Goal: Task Accomplishment & Management: Manage account settings

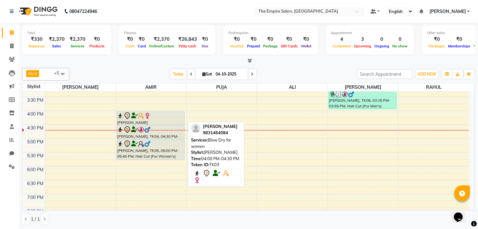
click at [143, 116] on img at bounding box center [141, 116] width 6 height 6
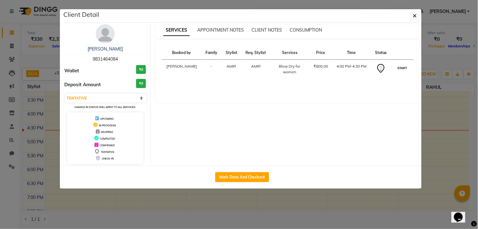
click at [405, 68] on button "START" at bounding box center [402, 68] width 13 height 8
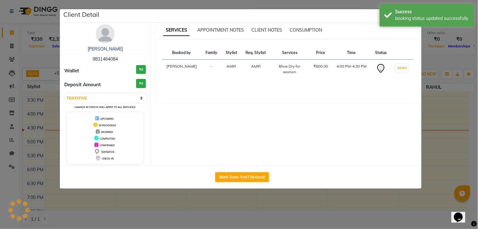
select select "1"
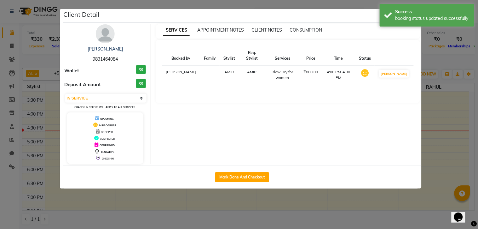
click at [455, 110] on ngb-modal-window "Client Detail Swati Jalan 9831464084 Wallet ₹0 Deposit Amount ₹0 Select IN SERV…" at bounding box center [239, 114] width 478 height 229
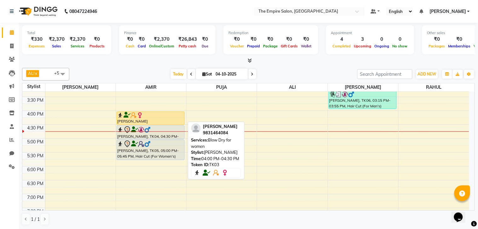
click at [141, 118] on div "[PERSON_NAME][GEOGRAPHIC_DATA], 04:00 PM-04:30 PM, Blow Dry for women" at bounding box center [150, 118] width 67 height 13
select select "1"
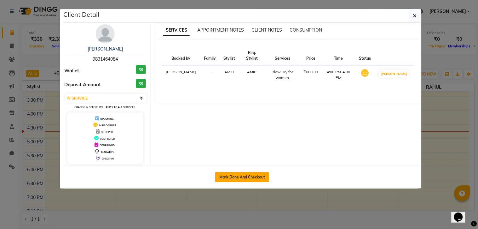
click at [230, 174] on button "Mark Done And Checkout" at bounding box center [242, 177] width 54 height 10
select select "service"
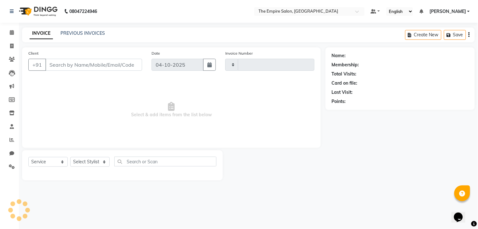
type input "1790"
select select "8221"
type input "9831464084"
select select "78687"
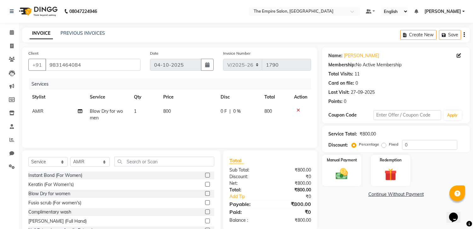
click at [183, 108] on td "800" at bounding box center [188, 114] width 57 height 21
select select "78687"
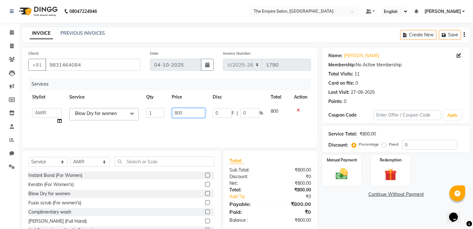
click at [184, 115] on input "800" at bounding box center [188, 113] width 33 height 10
type input "8"
type input "1200"
click at [361, 211] on div "Name: Swati Jalan Membership: No Active Membership Total Visits: 11 Card on fil…" at bounding box center [398, 145] width 153 height 196
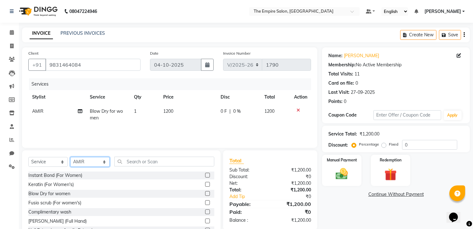
click at [88, 159] on select "Select Stylist ALI AMIR ANIKET ARNA BISWAJIT DHRUV MOHSIN NIBEDITA PRIYANKA PUJ…" at bounding box center [89, 162] width 39 height 10
click at [8, 32] on span at bounding box center [11, 32] width 11 height 7
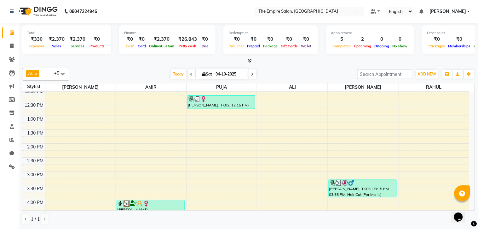
scroll to position [70, 0]
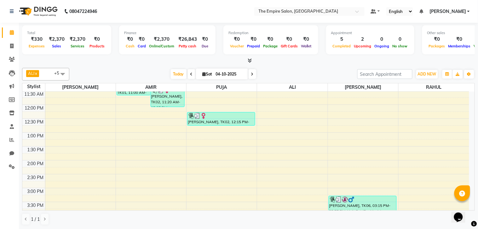
click at [251, 72] on icon at bounding box center [252, 74] width 3 height 4
type input "05-10-2025"
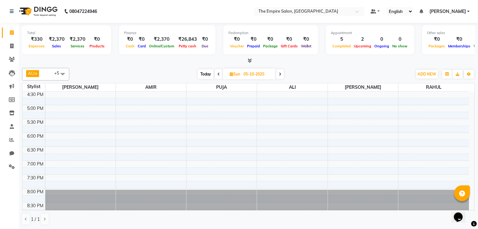
scroll to position [173, 0]
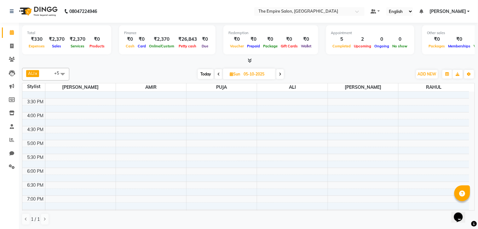
click at [142, 117] on div "9:00 AM 9:30 AM 10:00 AM 10:30 AM 11:00 AM 11:30 AM 12:00 PM 12:30 PM 1:00 PM 1…" at bounding box center [245, 98] width 447 height 360
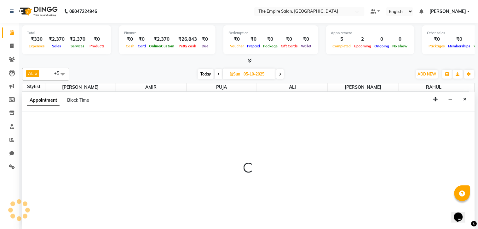
select select "78687"
select select "tentative"
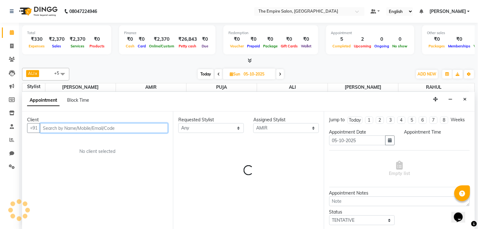
select select "960"
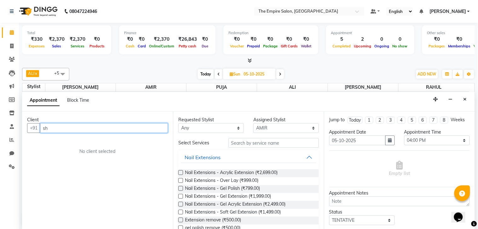
type input "s"
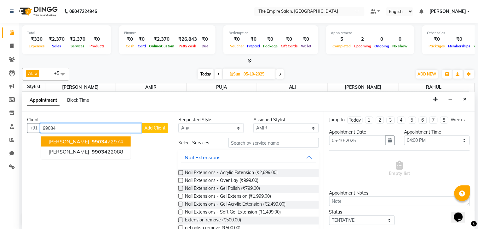
click at [108, 138] on ngb-highlight "99034 72974" at bounding box center [106, 141] width 33 height 6
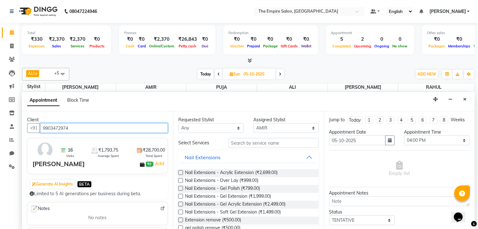
type input "9903472974"
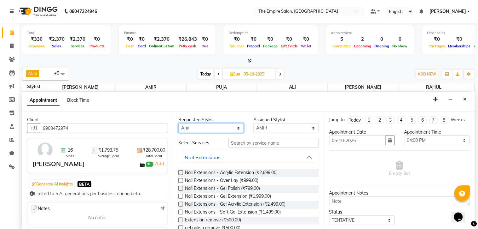
drag, startPoint x: 220, startPoint y: 125, endPoint x: 188, endPoint y: 124, distance: 31.5
click at [220, 125] on select "Any ALI AMIR ANIKET ARNA BISWAJIT DHRUV MOHSIN NIBEDITA PRIYANKA PUJA RAHUL SWA…" at bounding box center [211, 128] width 66 height 10
select select "78687"
click at [178, 123] on select "Any ALI AMIR ANIKET ARNA BISWAJIT DHRUV MOHSIN NIBEDITA PRIYANKA PUJA RAHUL SWA…" at bounding box center [211, 128] width 66 height 10
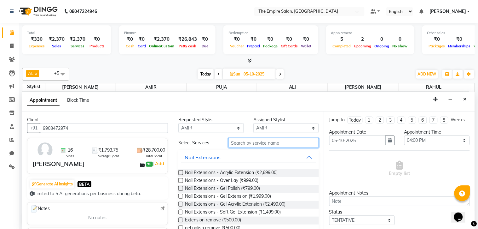
click at [251, 143] on input "text" at bounding box center [274, 143] width 90 height 10
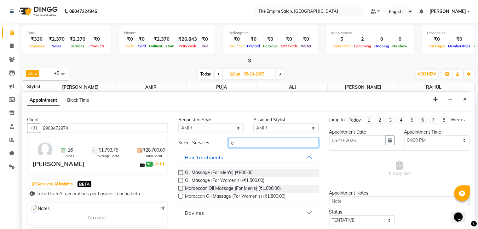
type input "oi"
click at [267, 180] on div "Oil Massage (For Women's) (₹1,500.00)" at bounding box center [248, 181] width 141 height 8
click at [180, 179] on label at bounding box center [180, 180] width 5 height 5
click at [180, 179] on input "checkbox" at bounding box center [180, 181] width 4 height 4
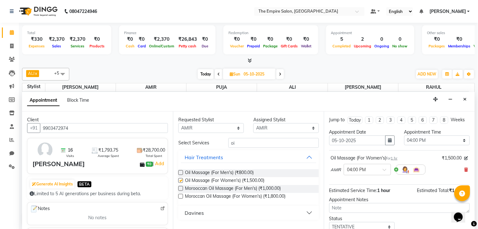
checkbox input "false"
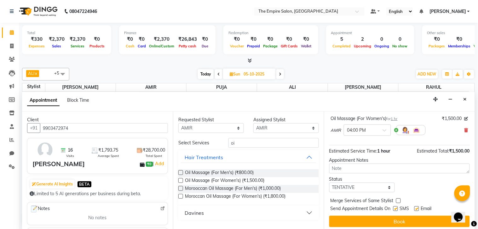
scroll to position [48, 0]
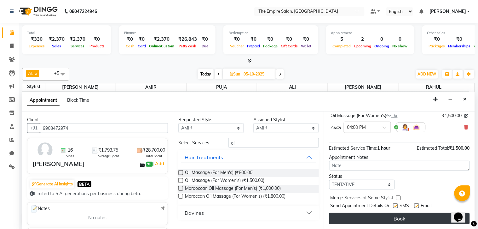
click at [357, 214] on button "Book" at bounding box center [399, 218] width 141 height 11
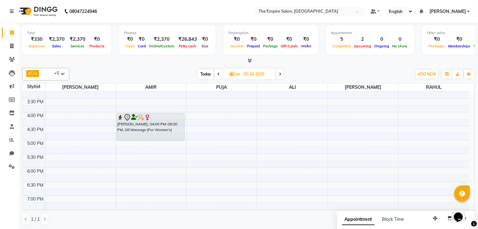
click at [206, 76] on span "Today" at bounding box center [206, 74] width 16 height 10
type input "04-10-2025"
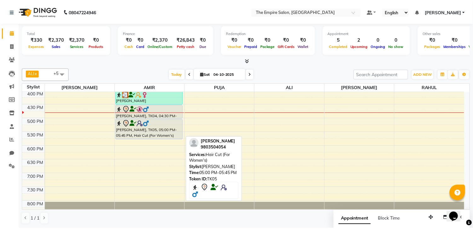
scroll to position [160, 0]
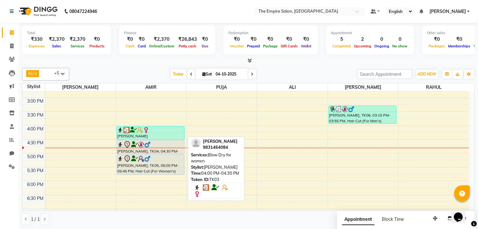
click at [173, 128] on div at bounding box center [150, 130] width 67 height 6
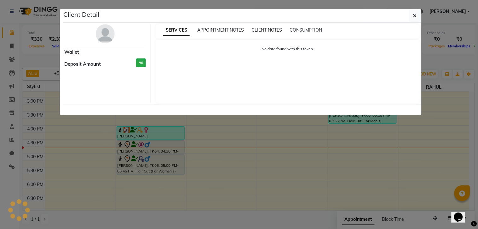
select select "3"
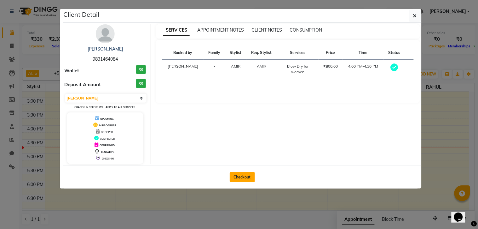
click at [234, 177] on button "Checkout" at bounding box center [242, 177] width 25 height 10
select select "service"
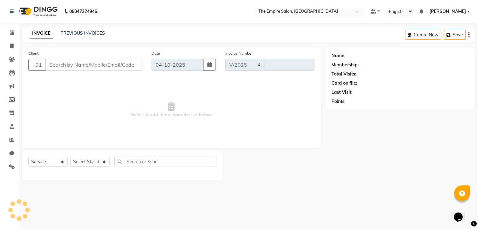
select select "8221"
type input "1790"
type input "9831464084"
select select "78687"
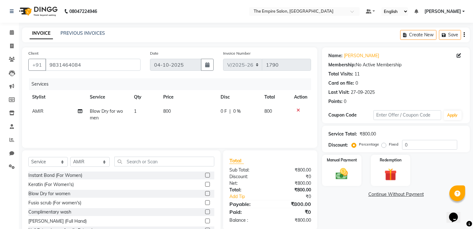
click at [183, 111] on td "800" at bounding box center [188, 114] width 57 height 21
select select "78687"
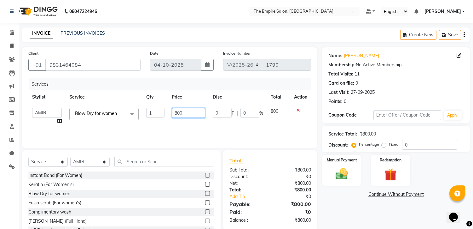
click at [194, 114] on input "800" at bounding box center [188, 113] width 33 height 10
type input "8"
type input "1200"
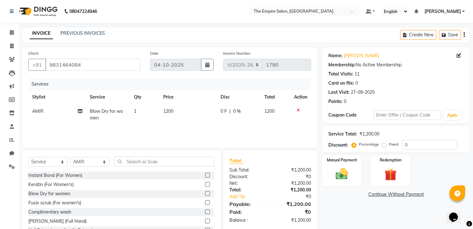
click at [355, 206] on div "Name: Swati Jalan Membership: No Active Membership Total Visits: 11 Card on fil…" at bounding box center [398, 145] width 153 height 196
click at [82, 160] on select "Select Stylist ALI AMIR ANIKET ARNA BISWAJIT DHRUV MOHSIN NIBEDITA PRIYANKA PUJ…" at bounding box center [89, 162] width 39 height 10
select select "78688"
click at [70, 157] on select "Select Stylist ALI AMIR ANIKET ARNA BISWAJIT DHRUV MOHSIN NIBEDITA PRIYANKA PUJ…" at bounding box center [89, 162] width 39 height 10
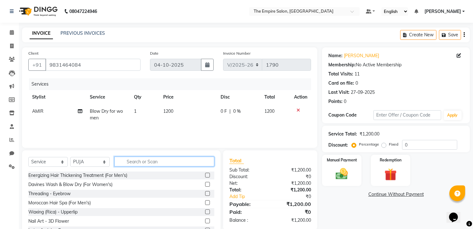
click at [128, 162] on input "text" at bounding box center [164, 161] width 100 height 10
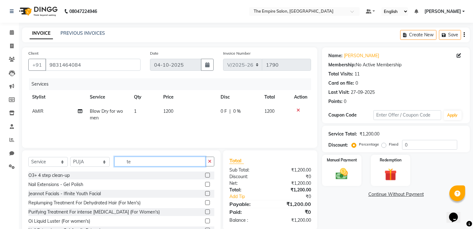
type input "t"
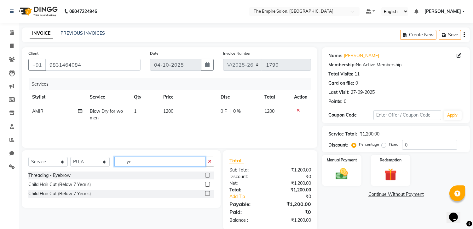
type input "ye"
click at [209, 173] on label at bounding box center [207, 174] width 5 height 5
click at [209, 173] on input "checkbox" at bounding box center [207, 175] width 4 height 4
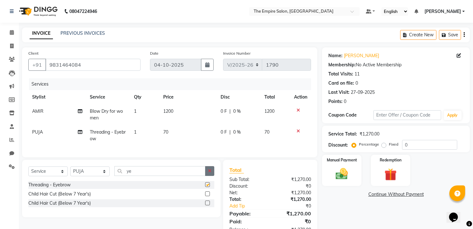
checkbox input "false"
click at [340, 170] on img at bounding box center [342, 173] width 21 height 15
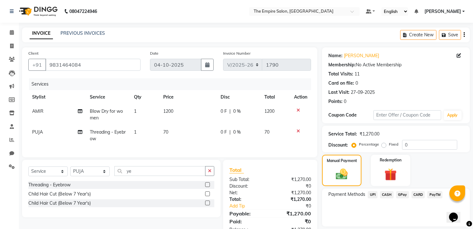
click at [387, 194] on span "CASH" at bounding box center [387, 194] width 14 height 7
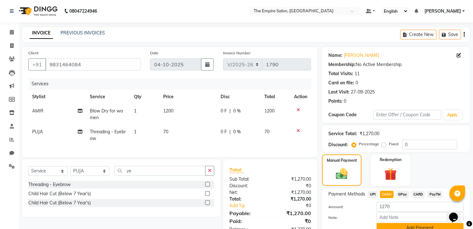
scroll to position [29, 0]
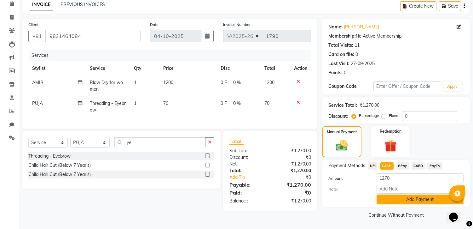
click at [402, 195] on button "Add Payment" at bounding box center [420, 199] width 87 height 10
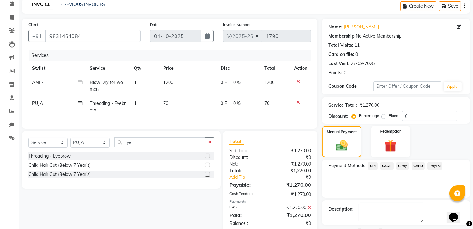
scroll to position [55, 0]
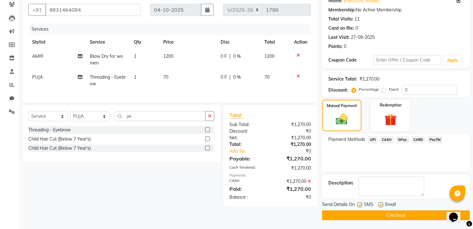
click at [387, 212] on button "Checkout" at bounding box center [396, 215] width 148 height 10
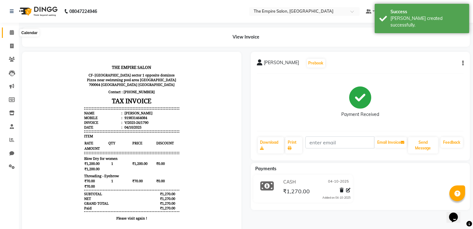
click at [10, 31] on icon at bounding box center [12, 32] width 4 height 5
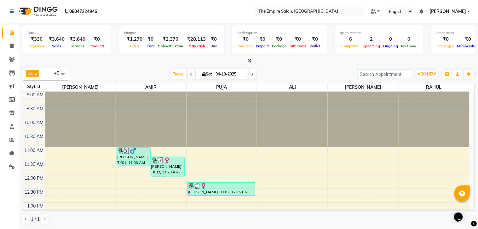
click at [251, 71] on span at bounding box center [253, 74] width 8 height 10
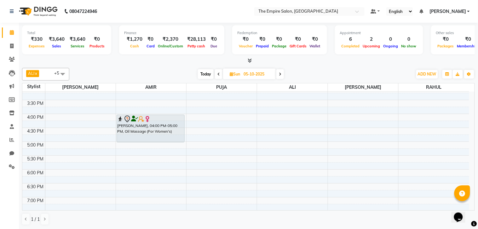
scroll to position [173, 0]
click at [203, 72] on span "Today" at bounding box center [206, 74] width 16 height 10
type input "04-10-2025"
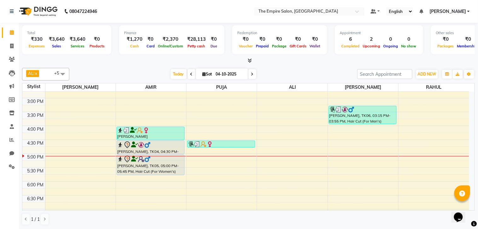
scroll to position [160, 0]
click at [48, 167] on div "9:00 AM 9:30 AM 10:00 AM 10:30 AM 11:00 AM 11:30 AM 12:00 PM 12:30 PM 1:00 PM 1…" at bounding box center [245, 111] width 447 height 360
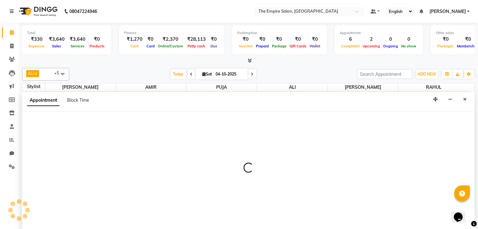
select select "78686"
select select "tentative"
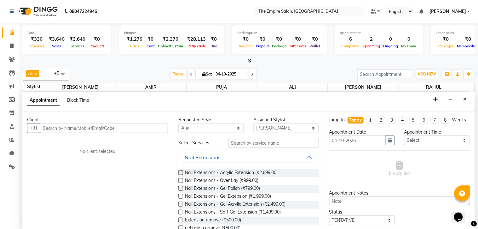
click at [59, 129] on input "text" at bounding box center [104, 128] width 128 height 10
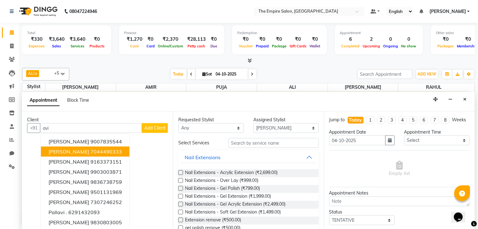
click at [99, 146] on button "Avishek Prasad 7044490333" at bounding box center [85, 151] width 89 height 10
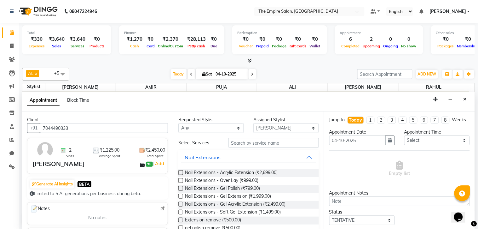
type input "7044490333"
click at [184, 125] on select "Any ALI AMIR ANIKET ARNA BISWAJIT DHRUV MOHSIN NIBEDITA PRIYANKA PUJA RAHUL SWA…" at bounding box center [211, 128] width 66 height 10
select select "78686"
click at [178, 123] on select "Any ALI AMIR ANIKET ARNA BISWAJIT DHRUV MOHSIN NIBEDITA PRIYANKA PUJA RAHUL SWA…" at bounding box center [211, 128] width 66 height 10
click at [248, 146] on input "text" at bounding box center [274, 143] width 90 height 10
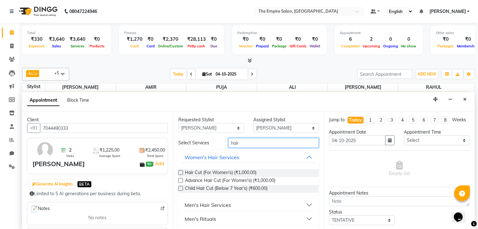
type input "hair"
click at [242, 202] on button "Men's Hair Services" at bounding box center [249, 204] width 136 height 11
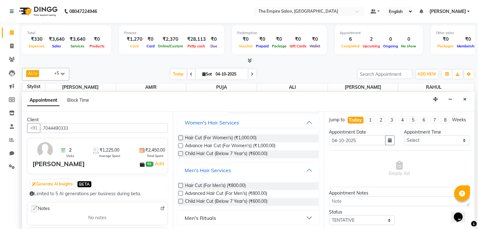
scroll to position [35, 0]
click at [181, 184] on label at bounding box center [180, 185] width 5 height 5
click at [181, 184] on input "checkbox" at bounding box center [180, 185] width 4 height 4
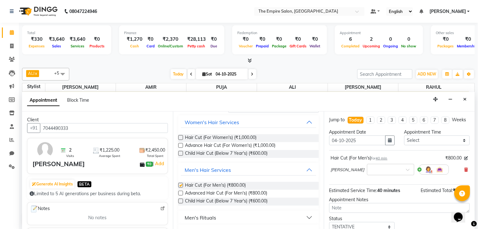
checkbox input "false"
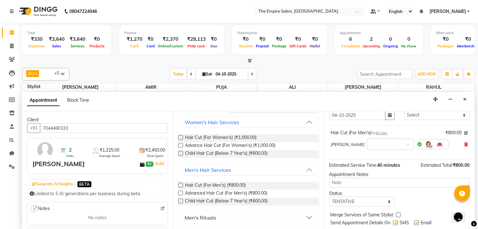
scroll to position [48, 0]
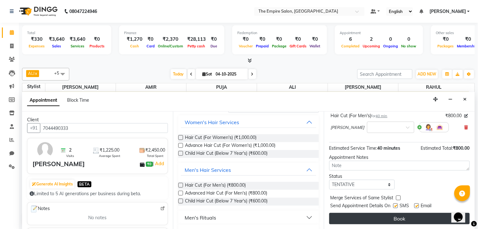
click at [349, 218] on button "Book" at bounding box center [399, 218] width 141 height 11
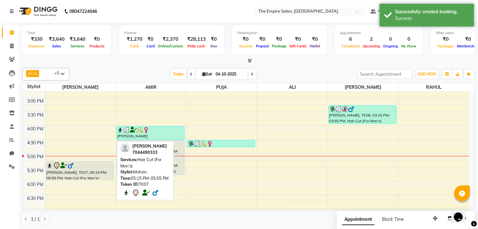
scroll to position [230, 0]
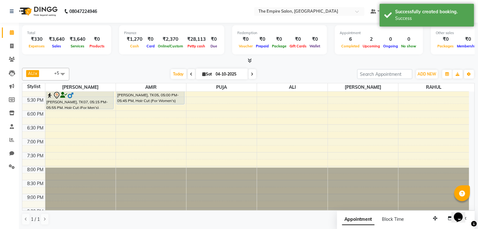
click at [58, 113] on div "9:00 AM 9:30 AM 10:00 AM 10:30 AM 11:00 AM 11:30 AM 12:00 PM 12:30 PM 1:00 PM 1…" at bounding box center [245, 41] width 447 height 360
select select "78686"
select select "tentative"
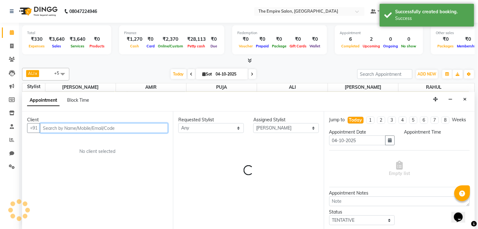
select select "1080"
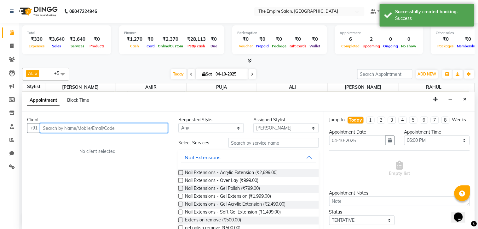
click at [71, 123] on input "text" at bounding box center [104, 128] width 128 height 10
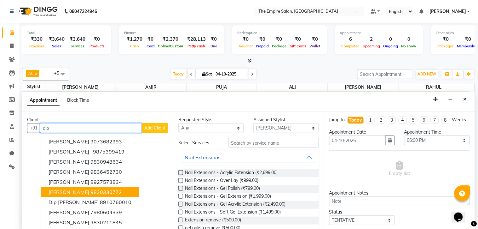
click at [68, 193] on span "Dipankar Dutta" at bounding box center [69, 192] width 41 height 6
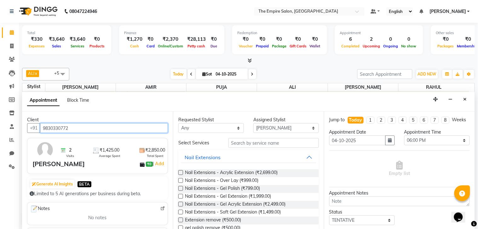
type input "9830330772"
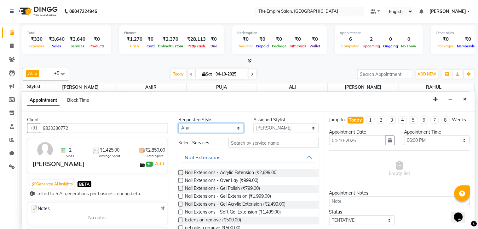
click at [201, 131] on select "Any ALI AMIR ANIKET ARNA BISWAJIT DHRUV MOHSIN NIBEDITA PRIYANKA PUJA RAHUL SWA…" at bounding box center [211, 128] width 66 height 10
select select "78686"
click at [178, 123] on select "Any ALI AMIR ANIKET ARNA BISWAJIT DHRUV MOHSIN NIBEDITA PRIYANKA PUJA RAHUL SWA…" at bounding box center [211, 128] width 66 height 10
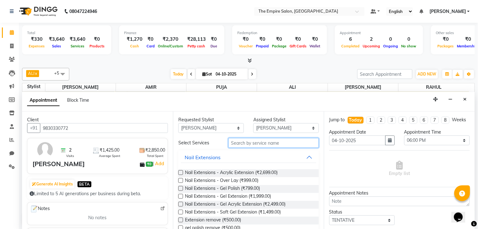
click at [250, 143] on input "text" at bounding box center [274, 143] width 90 height 10
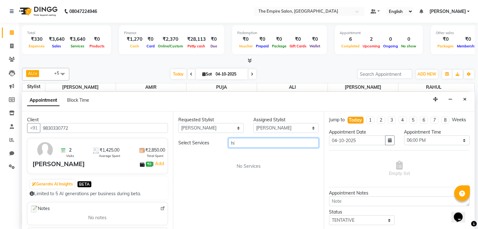
type input "h"
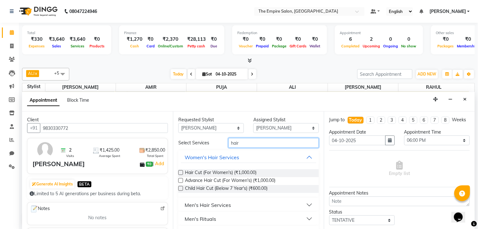
type input "hair"
click at [222, 201] on div "Men's Hair Services" at bounding box center [208, 205] width 46 height 8
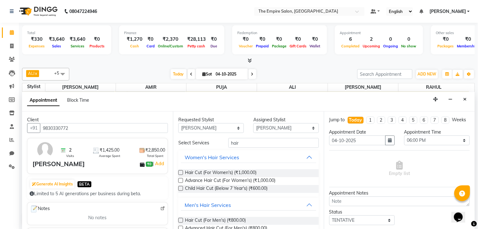
click at [181, 219] on label at bounding box center [180, 220] width 5 height 5
click at [181, 219] on input "checkbox" at bounding box center [180, 220] width 4 height 4
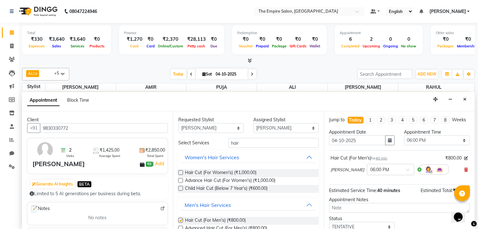
checkbox input "false"
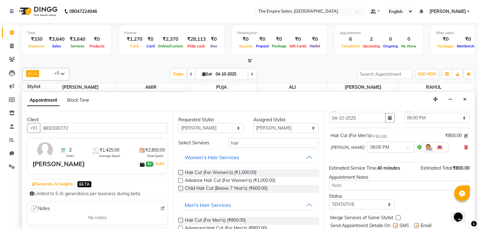
scroll to position [48, 0]
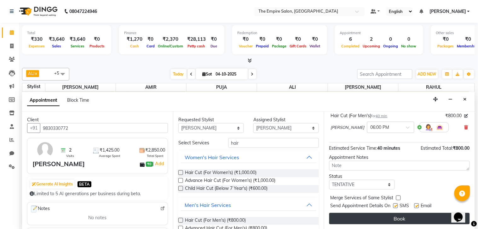
click at [368, 220] on button "Book" at bounding box center [399, 218] width 141 height 11
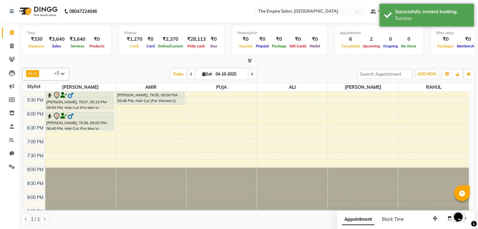
click at [253, 73] on span at bounding box center [253, 74] width 8 height 10
type input "05-10-2025"
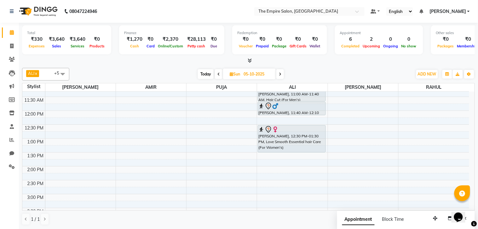
scroll to position [48, 0]
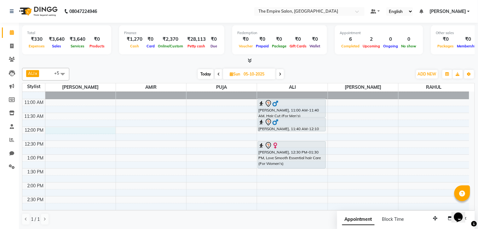
click at [51, 127] on div "9:00 AM 9:30 AM 10:00 AM 10:30 AM 11:00 AM 11:30 AM 12:00 PM 12:30 PM 1:00 PM 1…" at bounding box center [245, 224] width 447 height 360
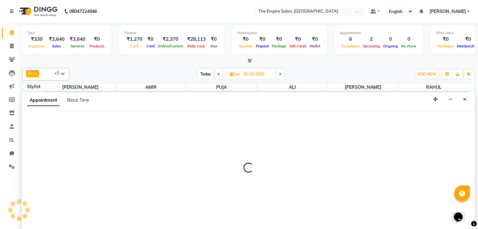
select select "78686"
select select "720"
select select "tentative"
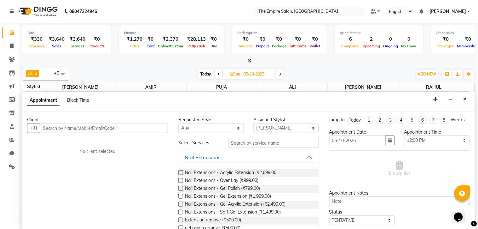
click at [45, 128] on input "text" at bounding box center [104, 128] width 128 height 10
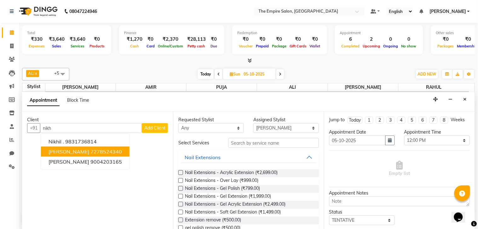
click at [91, 149] on ngb-highlight "7278524340" at bounding box center [106, 151] width 32 height 6
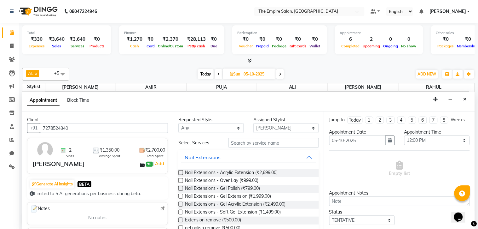
type input "7278524340"
click at [216, 125] on select "Any ALI AMIR ANIKET ARNA BISWAJIT DHRUV MOHSIN NIBEDITA PRIYANKA PUJA RAHUL SWA…" at bounding box center [211, 128] width 66 height 10
select select "79426"
click at [178, 123] on select "Any ALI AMIR ANIKET ARNA BISWAJIT DHRUV MOHSIN NIBEDITA PRIYANKA PUJA RAHUL SWA…" at bounding box center [211, 128] width 66 height 10
select select "79426"
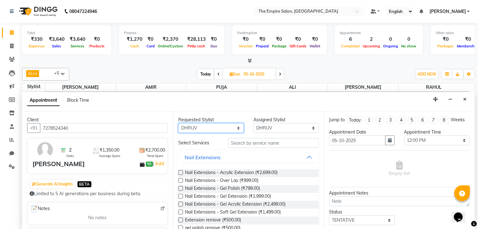
click at [207, 128] on select "Any ALI AMIR ANIKET ARNA BISWAJIT DHRUV MOHSIN NIBEDITA PRIYANKA PUJA RAHUL SWA…" at bounding box center [211, 128] width 66 height 10
select select "78686"
click at [178, 123] on select "Any ALI AMIR ANIKET ARNA BISWAJIT DHRUV MOHSIN NIBEDITA PRIYANKA PUJA RAHUL SWA…" at bounding box center [211, 128] width 66 height 10
select select "78686"
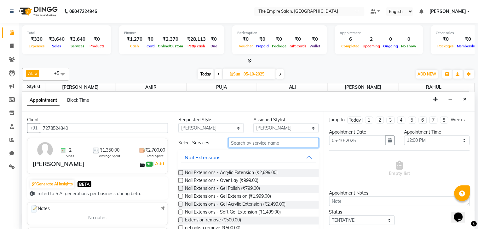
click at [258, 144] on input "text" at bounding box center [274, 143] width 90 height 10
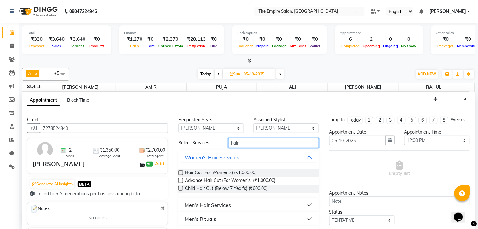
type input "hair"
click at [194, 204] on div "Men's Hair Services" at bounding box center [208, 205] width 46 height 8
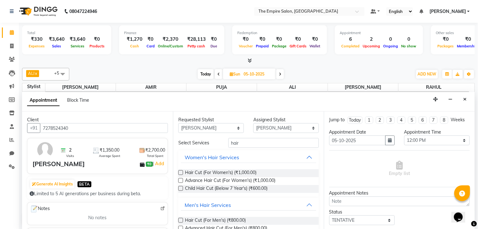
click at [180, 220] on label at bounding box center [180, 220] width 5 height 5
click at [180, 220] on input "checkbox" at bounding box center [180, 220] width 4 height 4
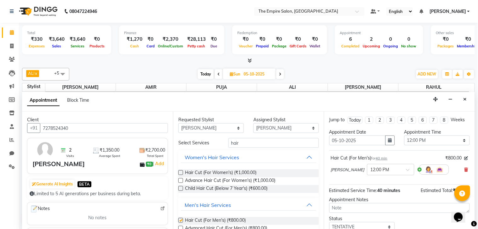
checkbox input "false"
click at [250, 142] on input "hair" at bounding box center [274, 143] width 90 height 10
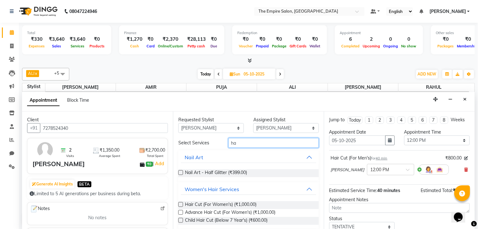
type input "h"
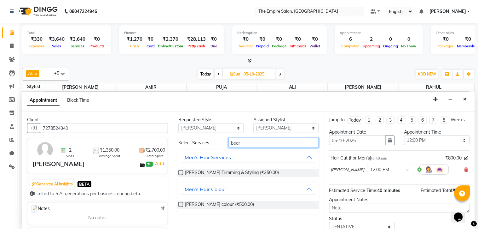
type input "bear"
click at [181, 172] on label at bounding box center [180, 172] width 5 height 5
click at [181, 172] on input "checkbox" at bounding box center [180, 173] width 4 height 4
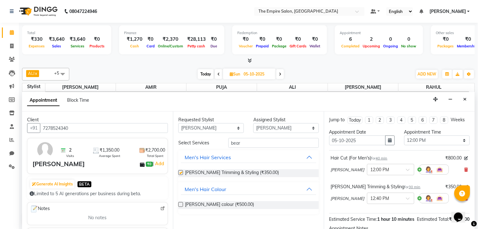
checkbox input "false"
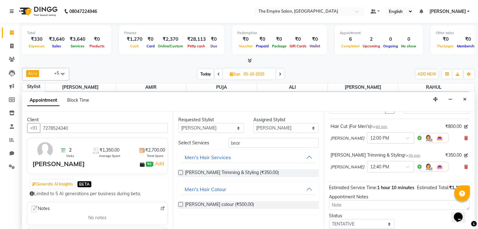
scroll to position [83, 0]
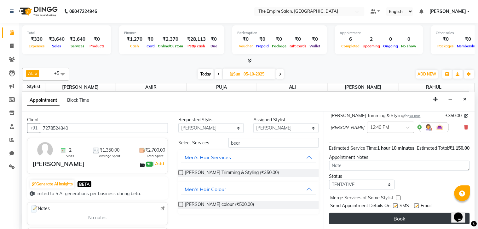
click at [393, 218] on button "Book" at bounding box center [399, 218] width 141 height 11
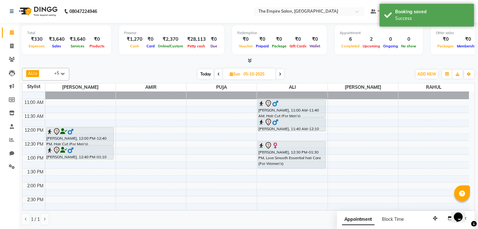
click at [205, 76] on span "Today" at bounding box center [206, 74] width 16 height 10
type input "04-10-2025"
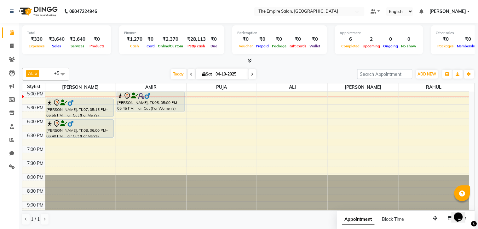
scroll to position [188, 0]
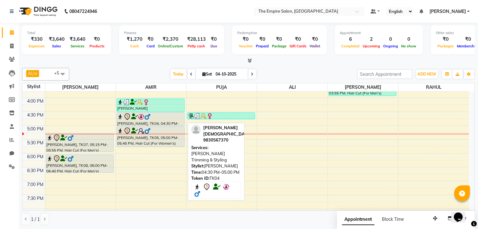
click at [149, 121] on div "ROHAN JAIN, TK04, 04:30 PM-05:00 PM, Beard Trimming & Styling" at bounding box center [150, 119] width 67 height 13
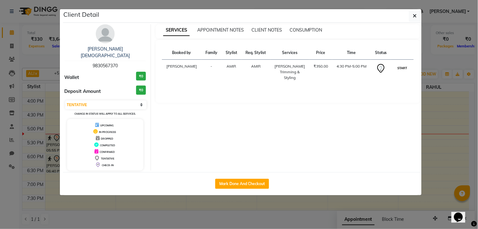
click at [402, 67] on button "START" at bounding box center [402, 68] width 13 height 8
select select "1"
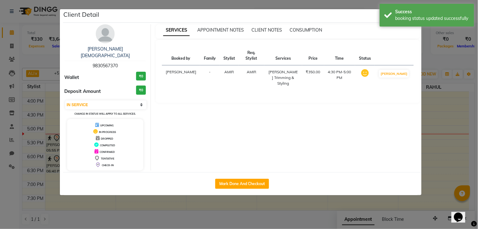
click at [437, 114] on ngb-modal-window "Client Detail ROHAN JAIN 9830567370 Wallet ₹0 Deposit Amount ₹0 Select IN SERVI…" at bounding box center [239, 114] width 478 height 229
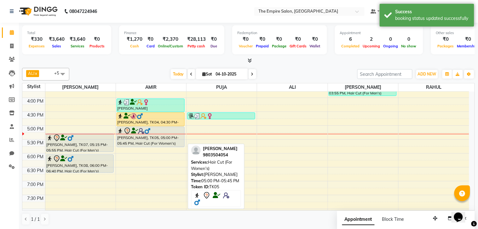
click at [146, 138] on div "[PERSON_NAME], TK05, 05:00 PM-05:45 PM, Hair Cut (For Women's)" at bounding box center [150, 137] width 67 height 20
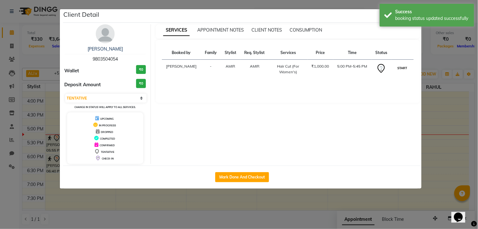
click at [400, 70] on button "START" at bounding box center [402, 68] width 13 height 8
select select "1"
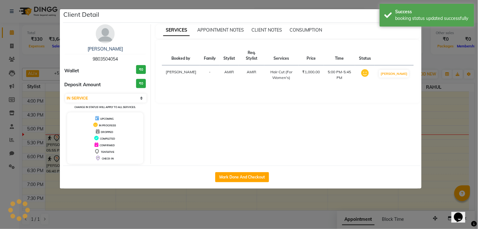
click at [440, 103] on ngb-modal-window "Client Detail Amit Saraogi 9803504054 Wallet ₹0 Deposit Amount ₹0 Select IN SER…" at bounding box center [239, 114] width 478 height 229
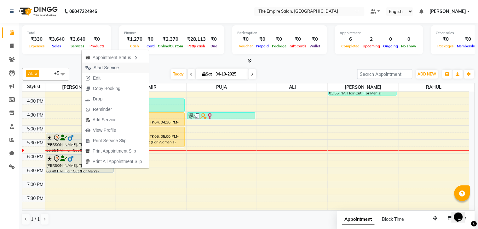
click at [128, 66] on button "Start Service" at bounding box center [115, 67] width 67 height 10
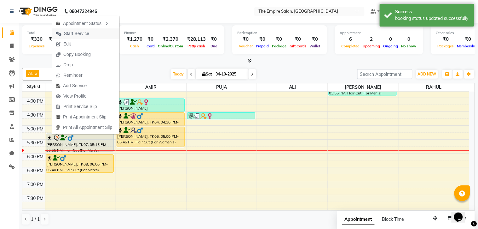
click at [116, 29] on button "Start Service" at bounding box center [85, 33] width 67 height 10
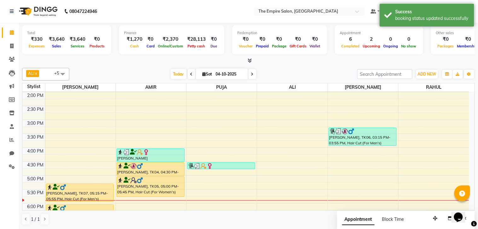
scroll to position [173, 0]
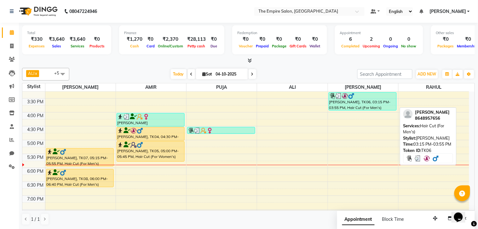
click at [348, 108] on div "[PERSON_NAME], TK06, 03:15 PM-03:55 PM, Hair Cut (For Men's)" at bounding box center [362, 101] width 67 height 18
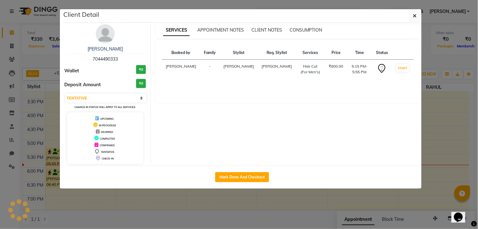
select select "3"
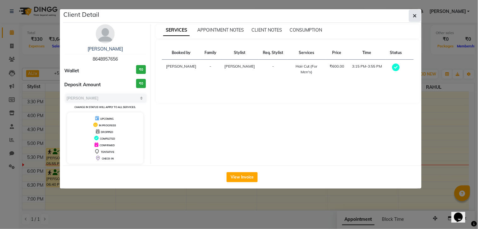
click at [418, 18] on button "button" at bounding box center [415, 16] width 12 height 12
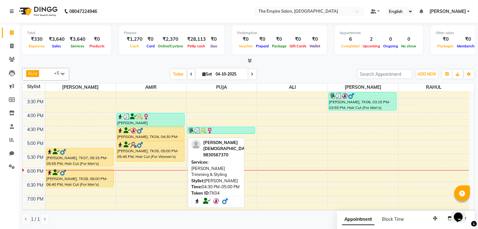
click at [131, 135] on div "ROHAN JAIN, TK04, 04:30 PM-05:00 PM, Beard Trimming & Styling" at bounding box center [150, 133] width 67 height 13
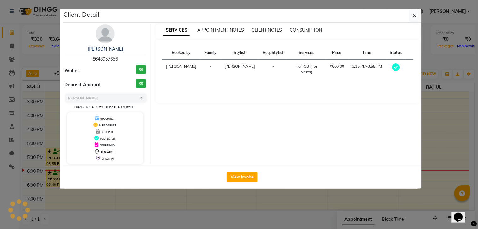
select select "1"
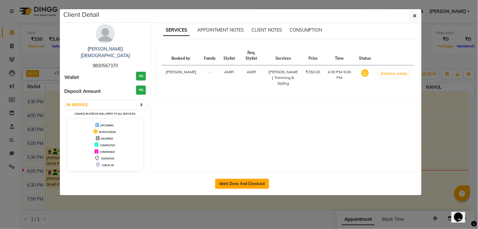
click at [241, 178] on button "Mark Done And Checkout" at bounding box center [242, 183] width 54 height 10
select select "service"
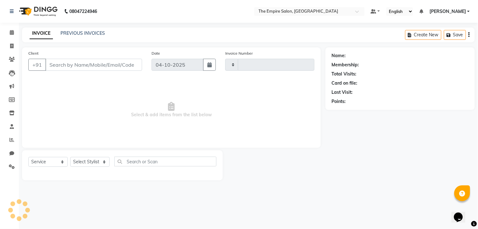
type input "1791"
select select "8221"
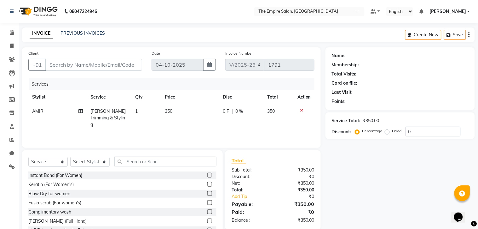
type input "9830567370"
select select "78687"
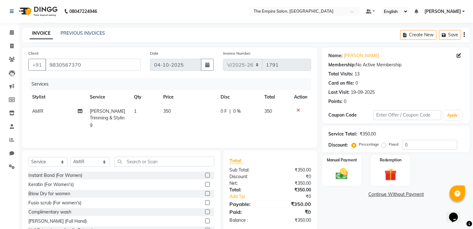
click at [112, 115] on td "Beard Trimming & Styling" at bounding box center [108, 117] width 44 height 27
select select "78687"
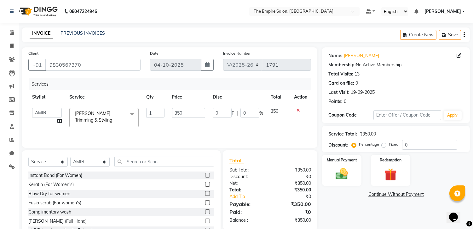
click at [112, 115] on span "Beard Trimming & Styling x" at bounding box center [100, 117] width 55 height 14
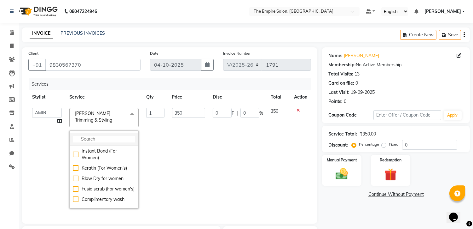
click at [99, 137] on input "multiselect-search" at bounding box center [104, 139] width 62 height 7
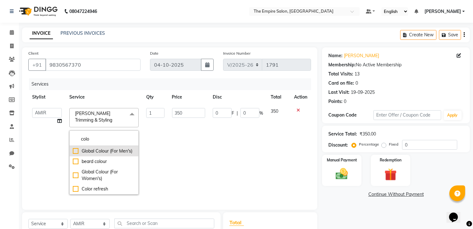
type input "colo"
click at [95, 150] on div "Global Colour (For Men's)" at bounding box center [104, 151] width 62 height 7
checkbox input "true"
type input "1400"
click at [209, 152] on td "0 F | 0 %" at bounding box center [238, 151] width 58 height 94
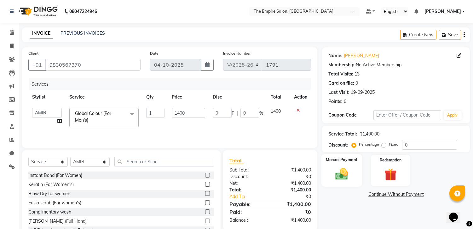
click at [339, 160] on label "Manual Payment" at bounding box center [342, 159] width 32 height 6
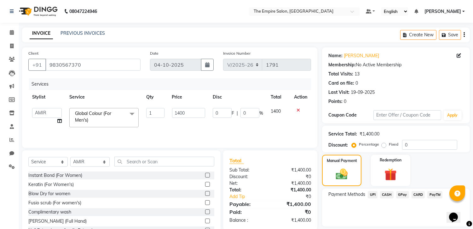
scroll to position [24, 0]
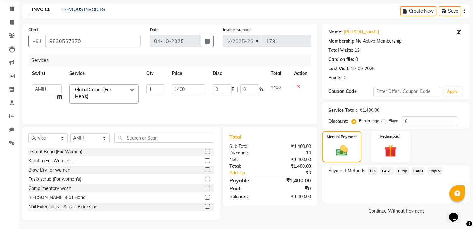
click at [419, 171] on span "CARD" at bounding box center [419, 170] width 14 height 7
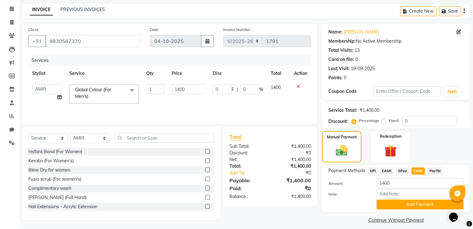
scroll to position [29, 0]
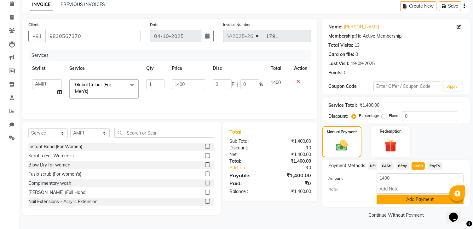
click at [403, 201] on button "Add Payment" at bounding box center [420, 199] width 87 height 10
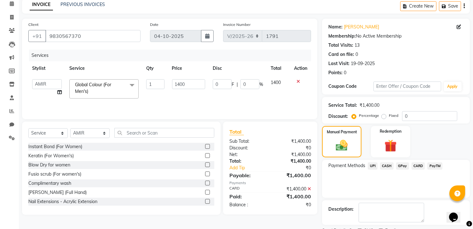
scroll to position [55, 0]
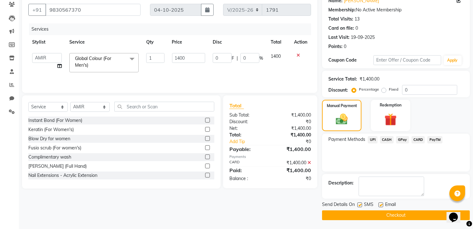
click at [387, 216] on button "Checkout" at bounding box center [396, 215] width 148 height 10
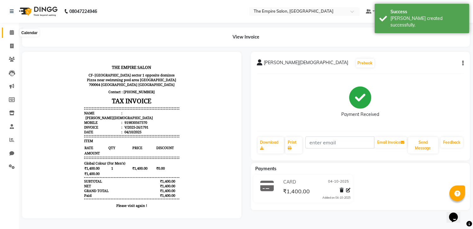
click at [16, 30] on span at bounding box center [11, 32] width 11 height 7
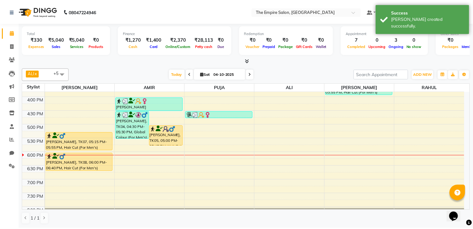
scroll to position [173, 0]
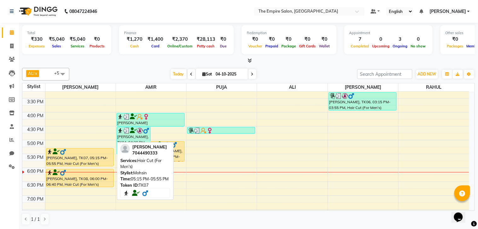
click at [77, 152] on div at bounding box center [80, 152] width 67 height 6
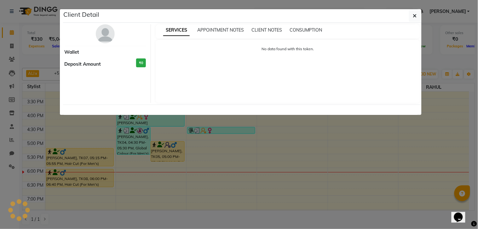
select select "1"
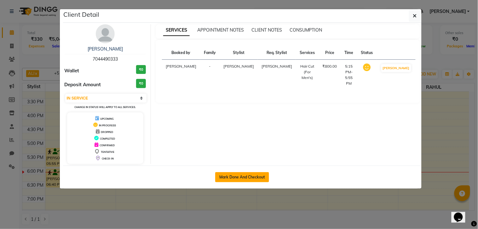
click at [227, 175] on button "Mark Done And Checkout" at bounding box center [242, 177] width 54 height 10
select select "service"
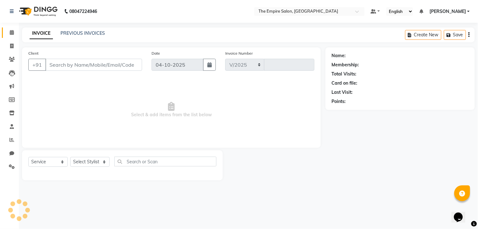
select select "8221"
type input "1792"
type input "7044490333"
select select "78686"
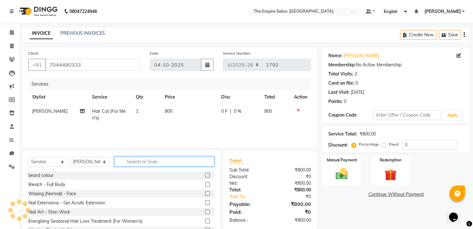
click at [154, 161] on input "text" at bounding box center [164, 161] width 100 height 10
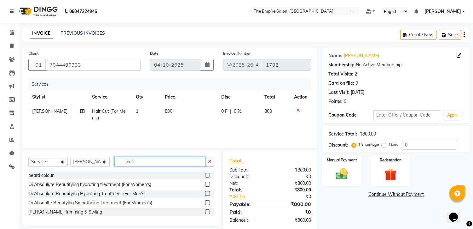
type input "bea"
click at [207, 210] on label at bounding box center [207, 211] width 5 height 5
click at [207, 210] on input "checkbox" at bounding box center [207, 212] width 4 height 4
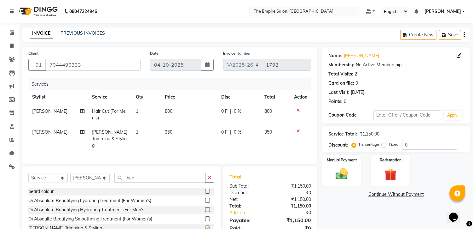
checkbox input "false"
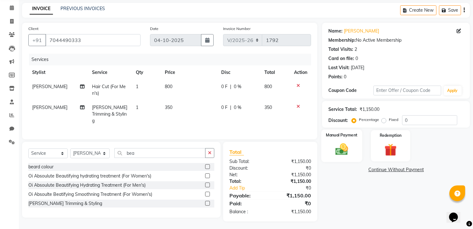
click at [349, 145] on img at bounding box center [342, 149] width 21 height 15
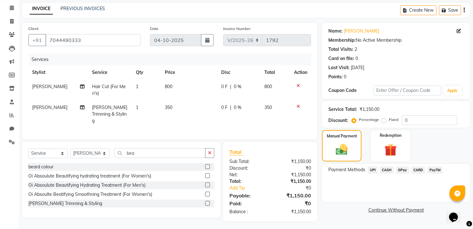
click at [386, 168] on span "CASH" at bounding box center [387, 169] width 14 height 7
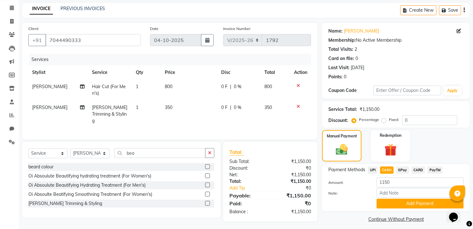
scroll to position [29, 0]
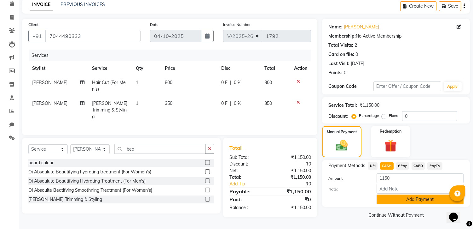
click at [395, 199] on button "Add Payment" at bounding box center [420, 199] width 87 height 10
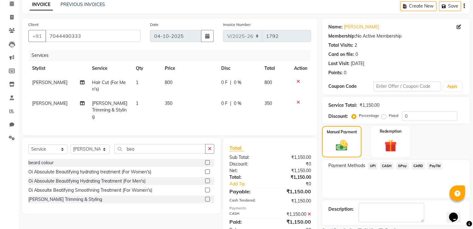
scroll to position [55, 0]
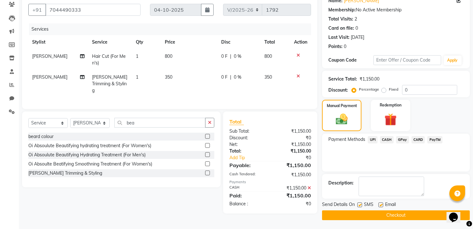
click at [380, 215] on button "Checkout" at bounding box center [396, 215] width 148 height 10
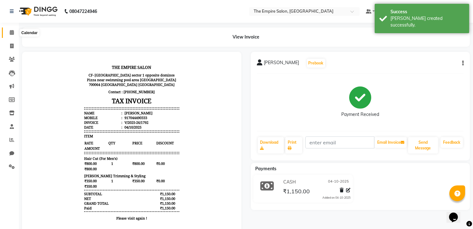
click at [8, 32] on span at bounding box center [11, 32] width 11 height 7
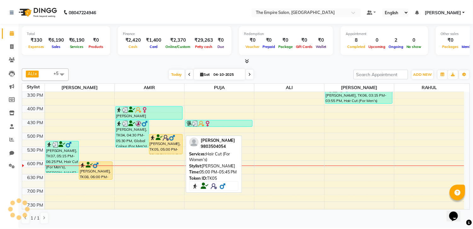
scroll to position [196, 0]
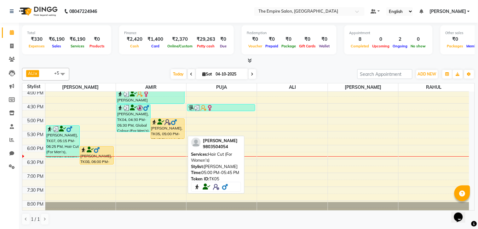
click at [168, 129] on div "[PERSON_NAME], TK05, 05:00 PM-05:45 PM, Hair Cut (For Women's)" at bounding box center [167, 129] width 33 height 20
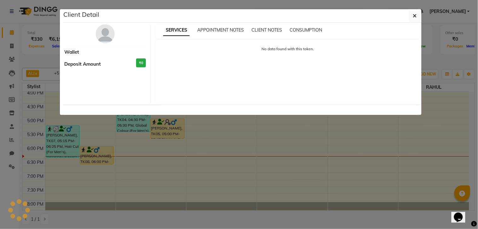
select select "1"
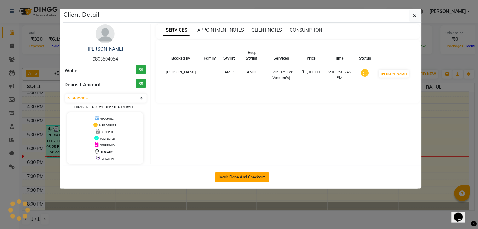
click at [254, 176] on button "Mark Done And Checkout" at bounding box center [242, 177] width 54 height 10
select select "service"
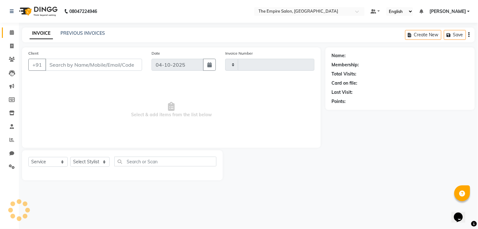
type input "1793"
select select "8221"
type input "9803504054"
select select "78687"
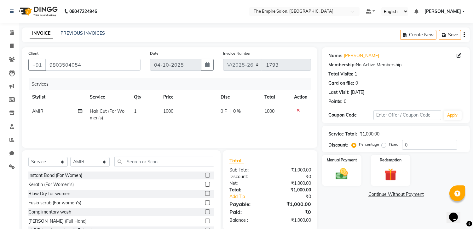
click at [118, 112] on span "Hair Cut (For Women's)" at bounding box center [107, 114] width 35 height 12
select select "78687"
click at [118, 112] on span "Hair Cut (For Women's)" at bounding box center [99, 113] width 48 height 6
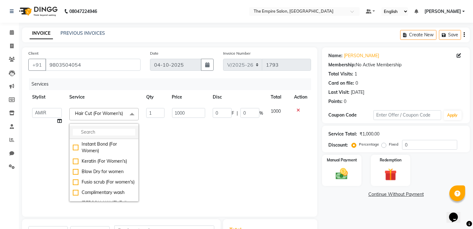
click at [106, 131] on input "multiselect-search" at bounding box center [104, 132] width 62 height 7
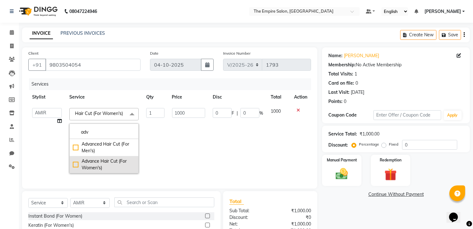
type input "adv"
click at [106, 166] on div "Advance Hair Cut (For Women's)" at bounding box center [104, 164] width 62 height 13
checkbox input "true"
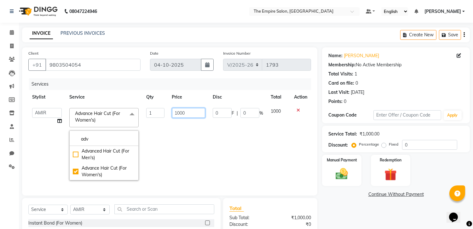
click at [178, 112] on input "1000" at bounding box center [188, 113] width 33 height 10
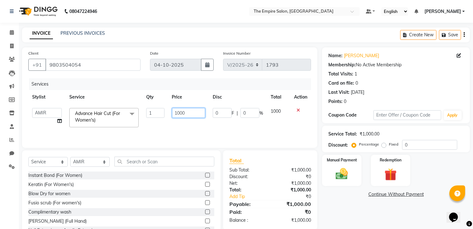
click at [183, 112] on input "1000" at bounding box center [188, 113] width 33 height 10
click at [179, 112] on input "1000" at bounding box center [188, 113] width 33 height 10
type input "1200"
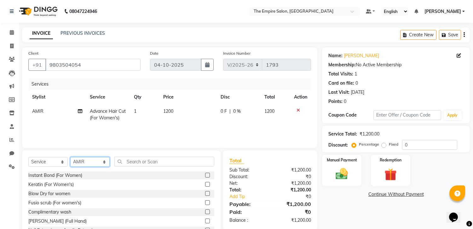
click at [83, 162] on select "Select Stylist ALI AMIR ANIKET ARNA BISWAJIT DHRUV MOHSIN NIBEDITA PRIYANKA PUJ…" at bounding box center [89, 162] width 39 height 10
select select "78690"
click at [70, 157] on select "Select Stylist ALI AMIR ANIKET ARNA BISWAJIT DHRUV MOHSIN NIBEDITA PRIYANKA PUJ…" at bounding box center [89, 162] width 39 height 10
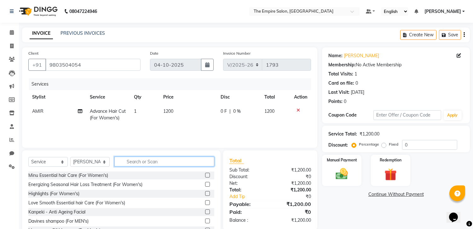
click at [182, 161] on input "text" at bounding box center [164, 161] width 100 height 10
type input "m"
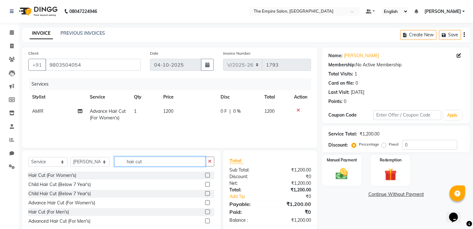
type input "hair cut"
click at [208, 211] on label at bounding box center [207, 211] width 5 height 5
click at [208, 211] on input "checkbox" at bounding box center [207, 212] width 4 height 4
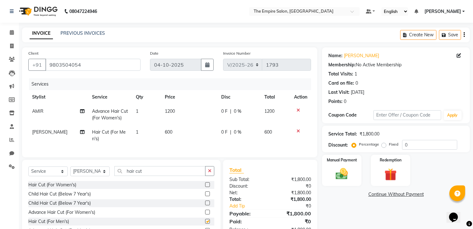
checkbox input "false"
click at [165, 176] on input "hair cut" at bounding box center [159, 171] width 91 height 10
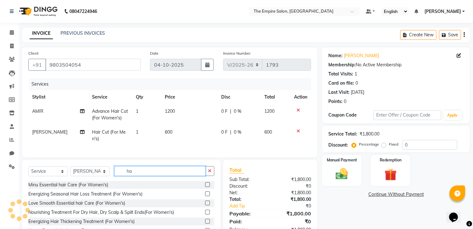
type input "h"
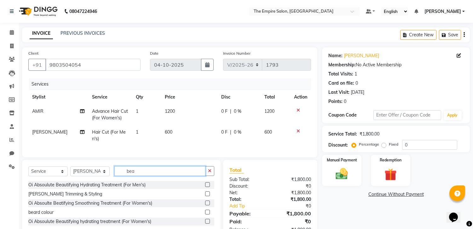
type input "bea"
click at [207, 196] on label at bounding box center [207, 193] width 5 height 5
click at [207, 196] on input "checkbox" at bounding box center [207, 194] width 4 height 4
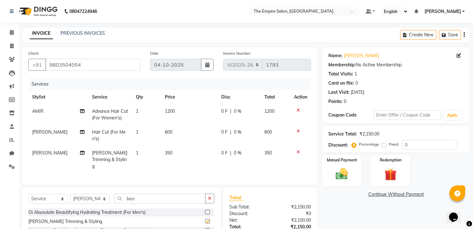
checkbox input "false"
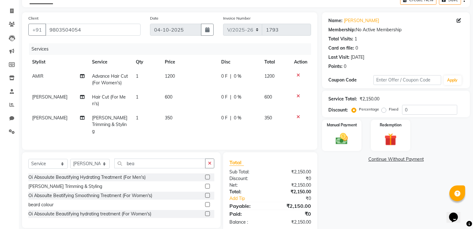
scroll to position [46, 0]
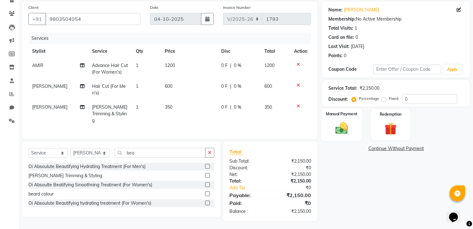
click at [357, 122] on div "Manual Payment" at bounding box center [342, 124] width 41 height 32
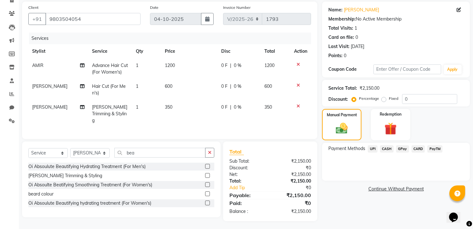
click at [385, 145] on span "CASH" at bounding box center [387, 148] width 14 height 7
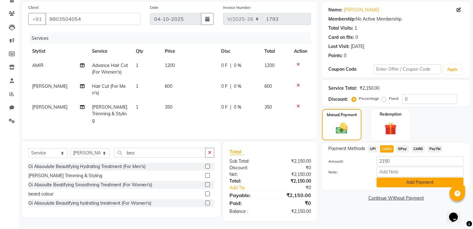
click at [408, 179] on button "Add Payment" at bounding box center [420, 182] width 87 height 10
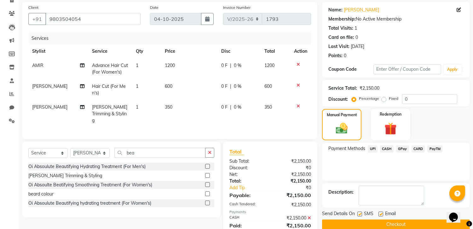
scroll to position [68, 0]
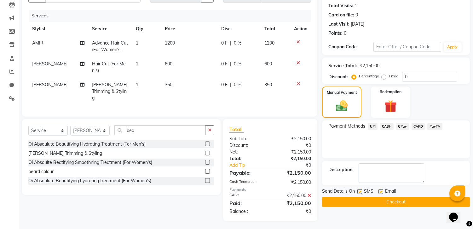
click at [411, 201] on button "Checkout" at bounding box center [396, 202] width 148 height 10
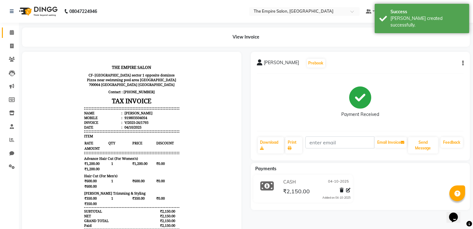
click at [8, 27] on link "Calendar" at bounding box center [9, 32] width 15 height 10
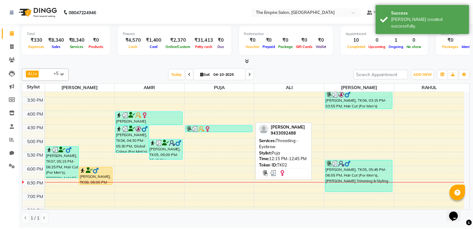
scroll to position [210, 0]
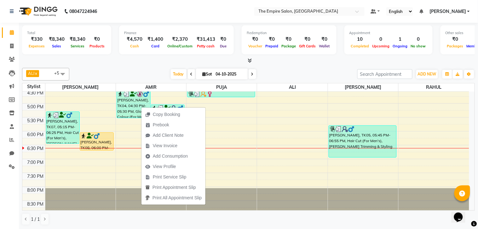
click at [141, 107] on div "Copy Booking Prebook Add Client Note View Invoice Add Consumption View Profile …" at bounding box center [173, 156] width 65 height 98
click at [118, 103] on div "[PERSON_NAME], TK04, 04:30 PM-05:30 PM, Global Colour (For Men's)" at bounding box center [133, 103] width 33 height 27
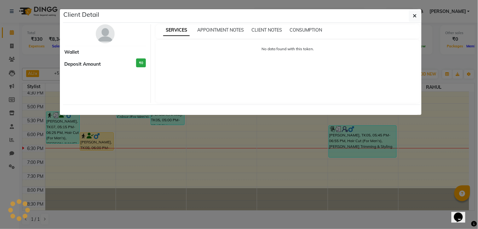
select select "3"
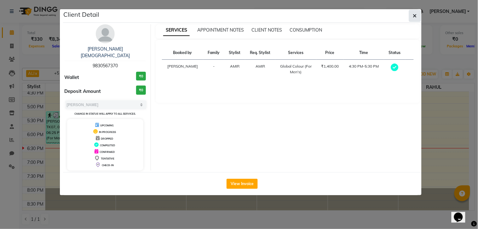
click at [412, 13] on button "button" at bounding box center [415, 16] width 12 height 12
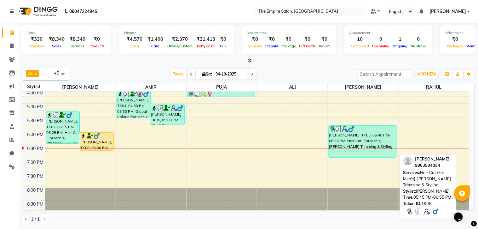
click at [370, 137] on div "Amit Saraogi, TK05, 05:45 PM-06:55 PM, Hair Cut (For Men's), Beard Trimming & S…" at bounding box center [362, 141] width 67 height 32
select select "3"
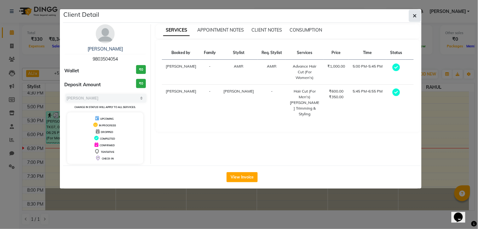
click at [419, 15] on button "button" at bounding box center [415, 16] width 12 height 12
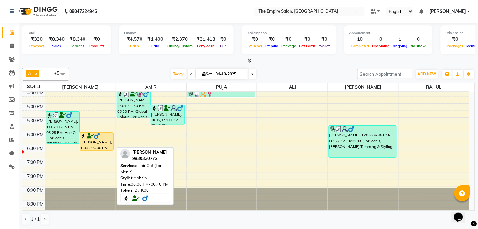
click at [86, 148] on div "[PERSON_NAME], TK08, 06:00 PM-06:40 PM, Hair Cut (For Men's)" at bounding box center [96, 141] width 33 height 18
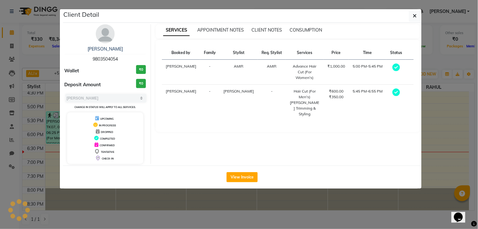
select select "1"
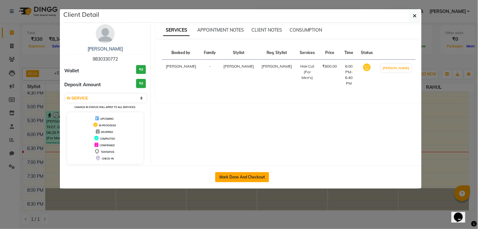
click at [229, 177] on button "Mark Done And Checkout" at bounding box center [242, 177] width 54 height 10
select select "service"
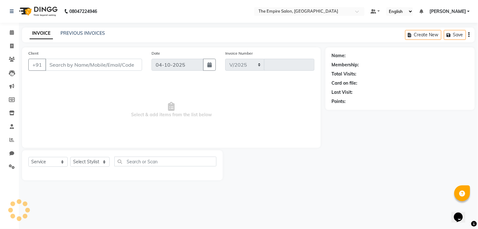
select select "8221"
type input "1794"
type input "9830330772"
select select "78686"
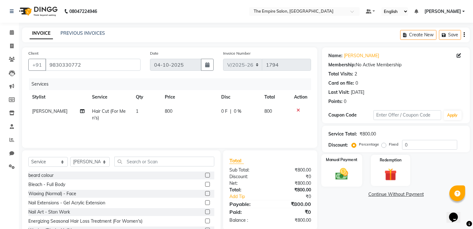
click at [332, 170] on img at bounding box center [342, 173] width 21 height 15
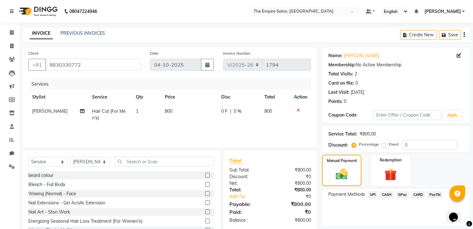
click at [386, 195] on span "CASH" at bounding box center [387, 194] width 14 height 7
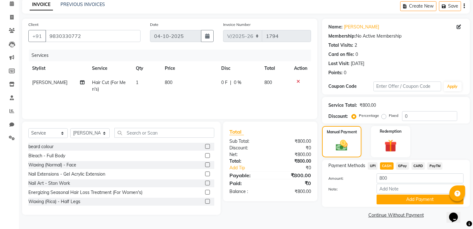
click at [395, 196] on button "Add Payment" at bounding box center [420, 199] width 87 height 10
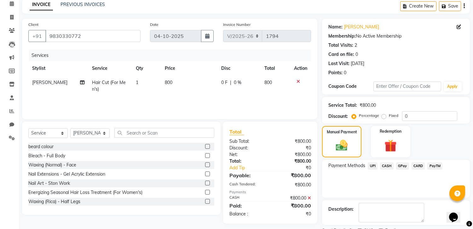
scroll to position [55, 0]
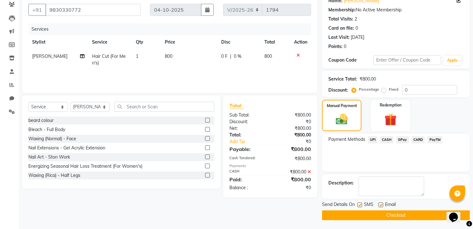
click at [391, 213] on button "Checkout" at bounding box center [396, 215] width 148 height 10
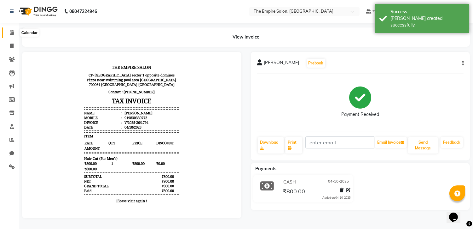
click at [14, 33] on span at bounding box center [11, 32] width 11 height 7
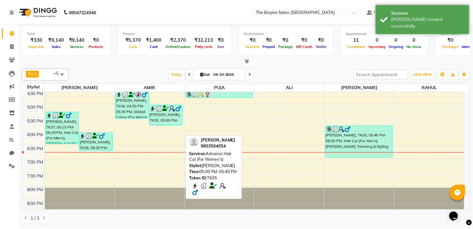
scroll to position [243, 0]
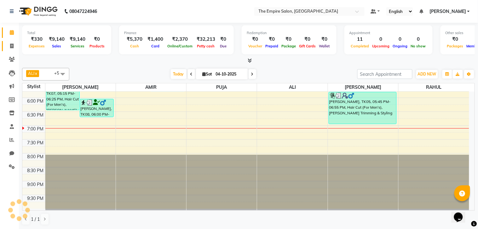
click at [13, 50] on link "Invoice" at bounding box center [9, 46] width 15 height 10
select select "service"
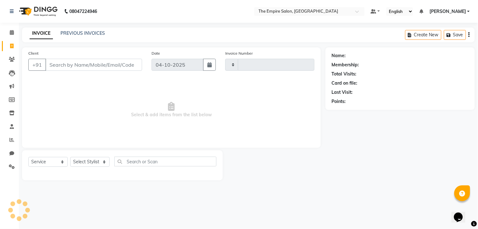
type input "1795"
select select "8221"
click at [109, 63] on input "Client" at bounding box center [93, 65] width 97 height 12
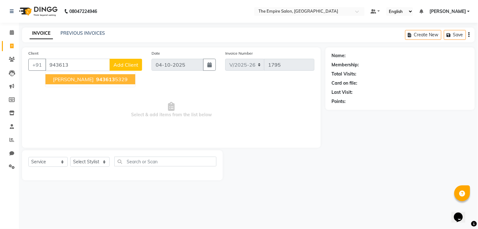
click at [101, 78] on ngb-highlight "943613 5329" at bounding box center [111, 79] width 33 height 6
type input "9436135329"
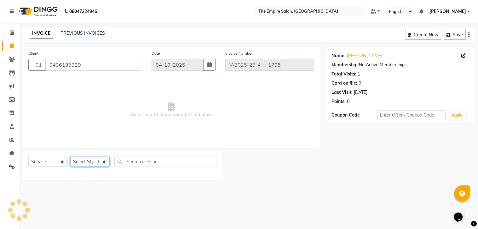
click at [89, 163] on select "Select Stylist ALI AMIR ANIKET ARNA BISWAJIT DHRUV MOHSIN NIBEDITA PRIYANKA PUJ…" at bounding box center [89, 162] width 39 height 10
select select "78687"
click at [70, 157] on select "Select Stylist ALI AMIR ANIKET ARNA BISWAJIT DHRUV MOHSIN NIBEDITA PRIYANKA PUJ…" at bounding box center [89, 162] width 39 height 10
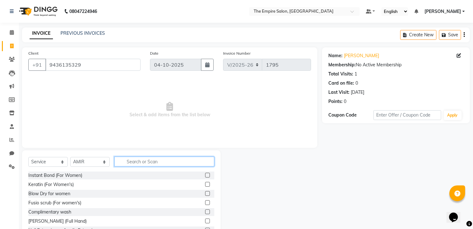
click at [147, 159] on input "text" at bounding box center [164, 161] width 100 height 10
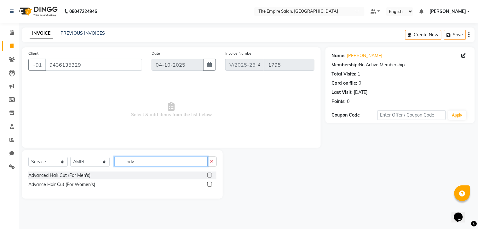
type input "adv"
click at [210, 174] on label at bounding box center [209, 174] width 5 height 5
click at [210, 174] on input "checkbox" at bounding box center [209, 175] width 4 height 4
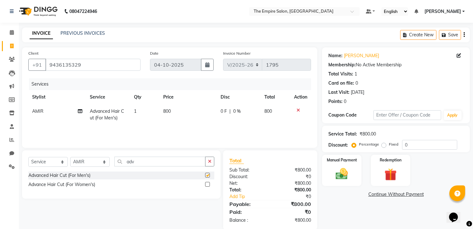
checkbox input "false"
click at [348, 163] on div "Manual Payment" at bounding box center [342, 170] width 41 height 32
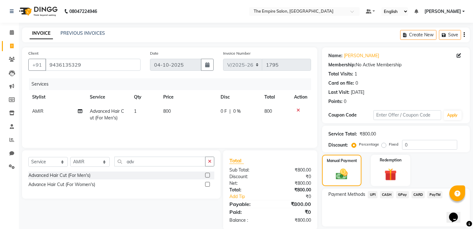
click at [384, 191] on span "CASH" at bounding box center [387, 194] width 14 height 7
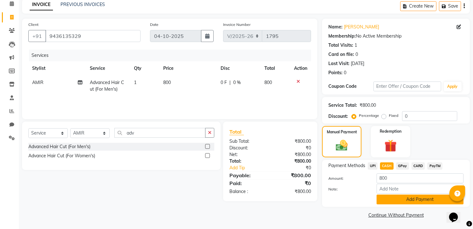
click at [392, 197] on button "Add Payment" at bounding box center [420, 199] width 87 height 10
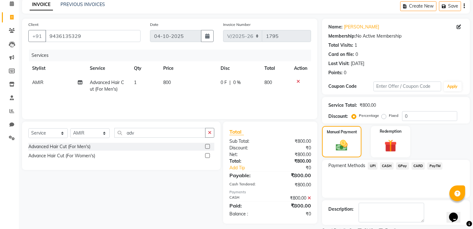
scroll to position [55, 0]
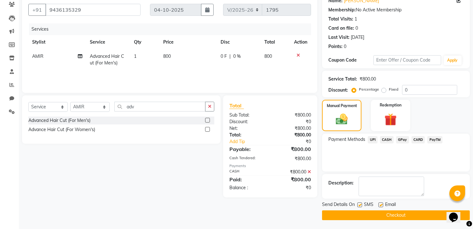
click at [383, 215] on button "Checkout" at bounding box center [396, 215] width 148 height 10
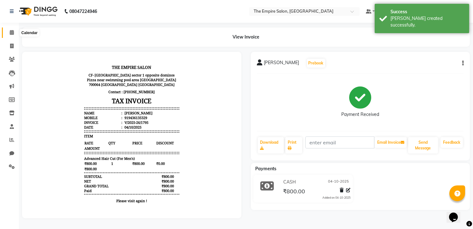
click at [8, 33] on span at bounding box center [11, 32] width 11 height 7
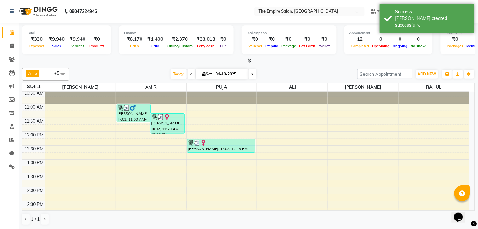
scroll to position [105, 0]
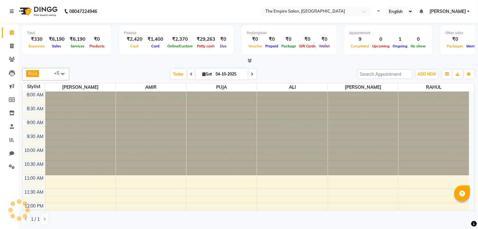
select select "en"
